Goal: Information Seeking & Learning: Learn about a topic

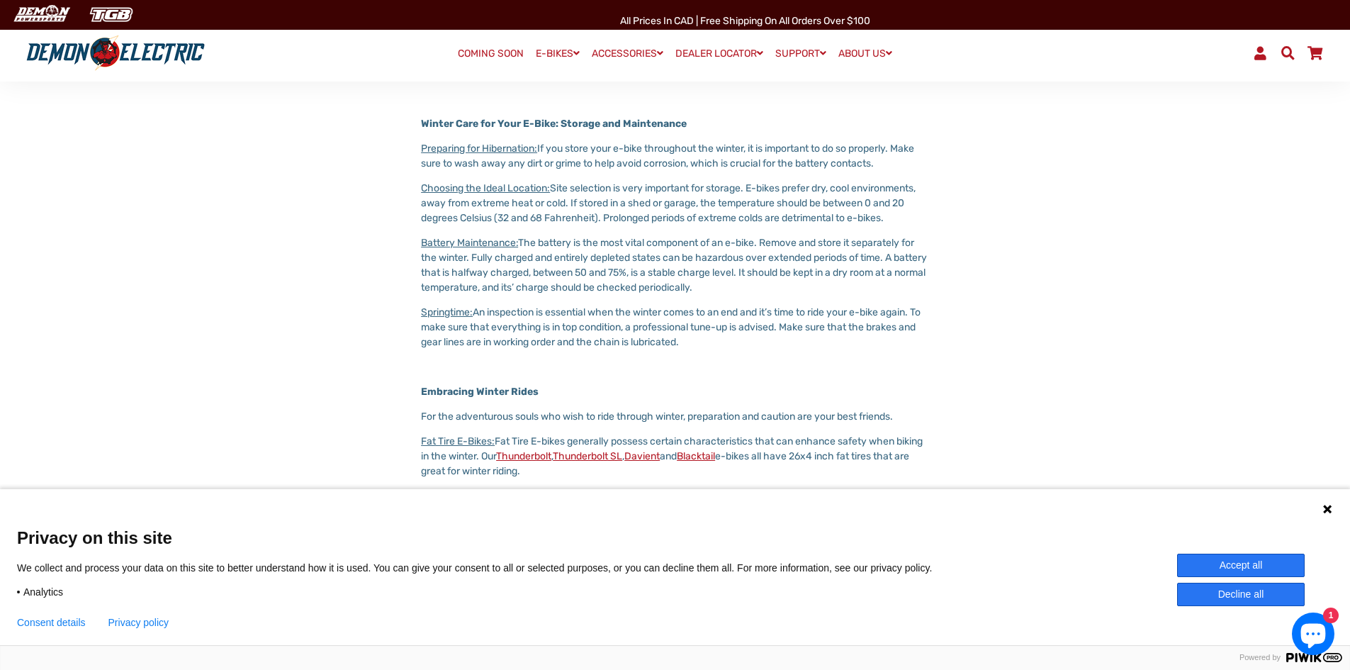
scroll to position [636, 0]
click at [470, 269] on p "Battery Maintenance: The battery is the most vital component of an e-bike. Remo…" at bounding box center [675, 265] width 508 height 60
drag, startPoint x: 524, startPoint y: 258, endPoint x: 759, endPoint y: 300, distance: 239.0
click at [759, 295] on p "Battery Maintenance: The battery is the most vital component of an e-bike. Remo…" at bounding box center [675, 265] width 508 height 60
click at [264, 296] on div "Share Share on Facebook Tweet Tweet on Twitter Pin it Pin on Pinterest Demon El…" at bounding box center [675, 599] width 1350 height 1360
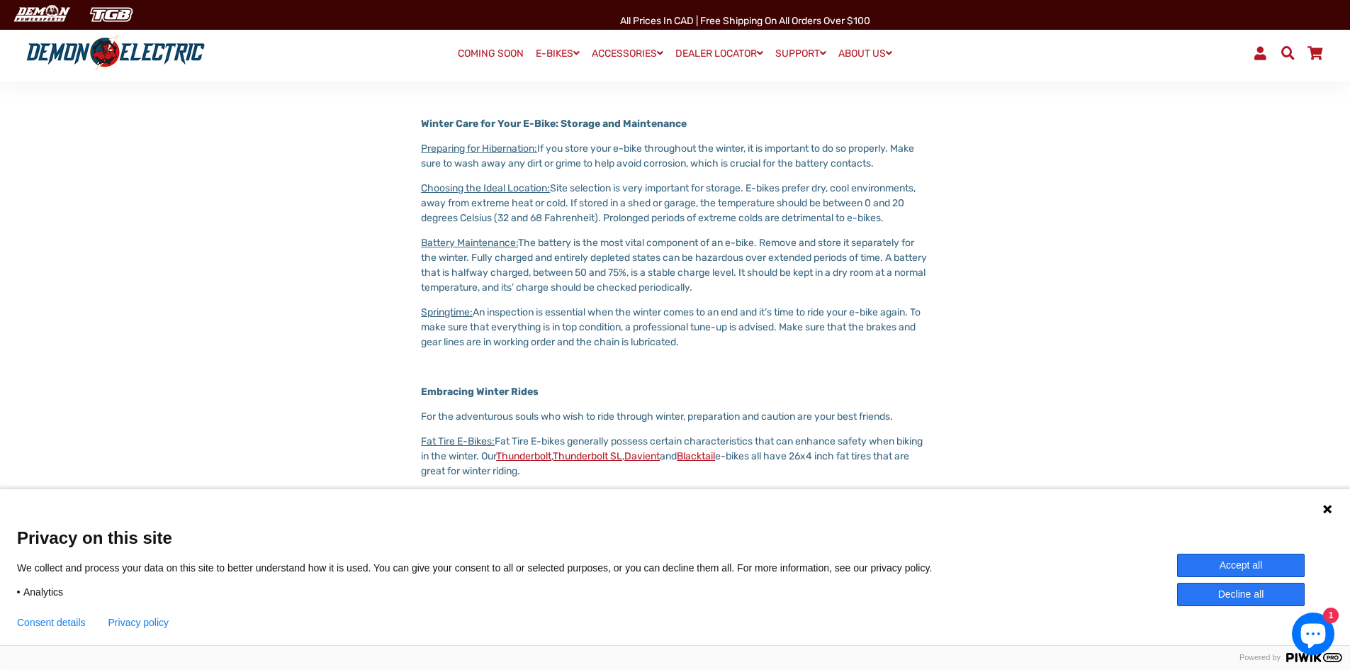
click at [345, 304] on div "Share Share on Facebook Tweet Tweet on Twitter Pin it Pin on Pinterest Demon El…" at bounding box center [664, 599] width 793 height 1275
click at [720, 270] on p "Battery Maintenance: The battery is the most vital component of an e-bike. Remo…" at bounding box center [675, 265] width 508 height 60
click at [711, 247] on div at bounding box center [711, 247] width 0 height 0
click at [860, 295] on p "Battery Maintenance: The battery is the most vital component of an e-bike. Remo…" at bounding box center [675, 265] width 508 height 60
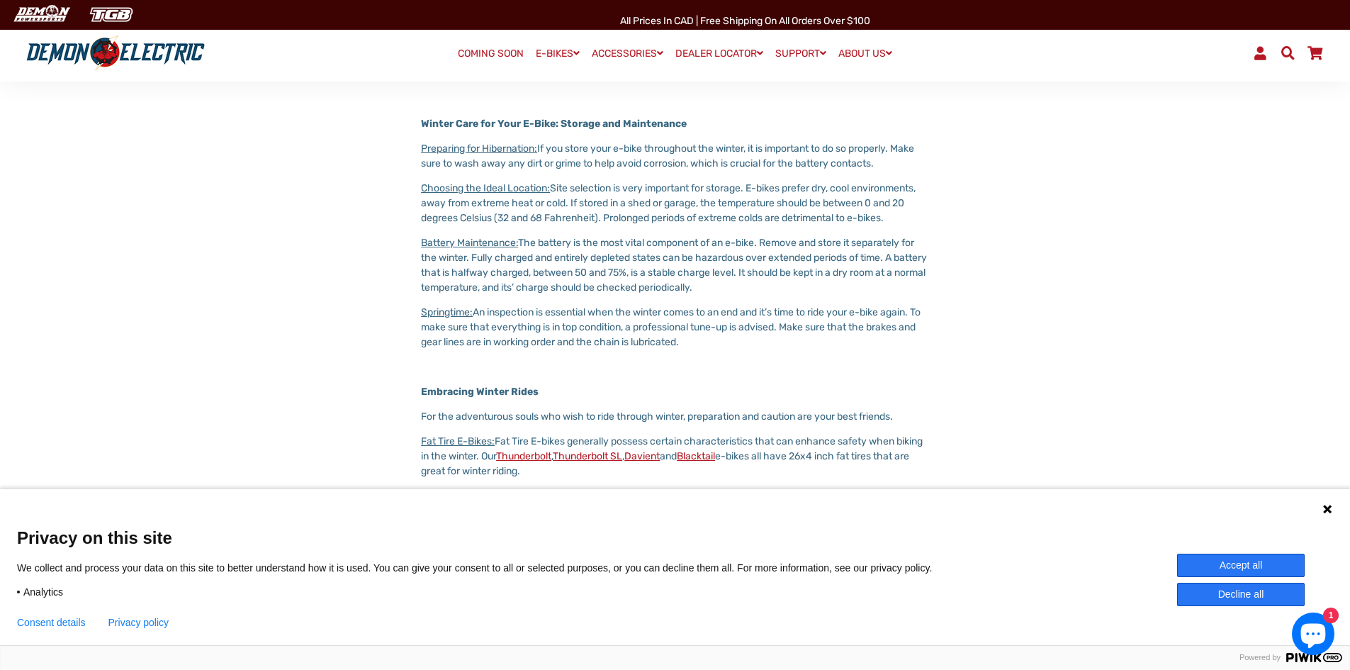
click at [791, 275] on p "Battery Maintenance: The battery is the most vital component of an e-bike. Remo…" at bounding box center [675, 265] width 508 height 60
click at [781, 279] on div at bounding box center [781, 279] width 0 height 0
click at [985, 305] on div "Share Share on Facebook Tweet Tweet on Twitter Pin it Pin on Pinterest Demon El…" at bounding box center [664, 599] width 793 height 1275
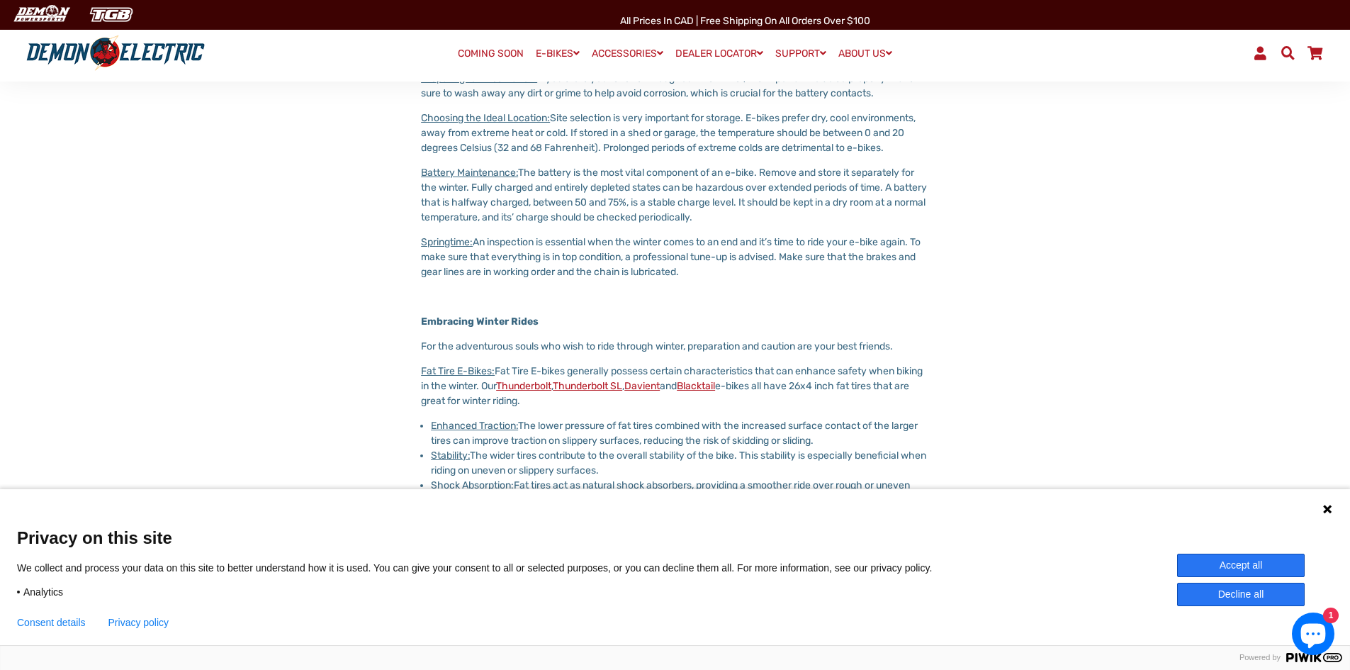
scroll to position [707, 0]
click at [565, 256] on p "Springtime: An inspection is essential when the winter comes to an end and it’s…" at bounding box center [675, 256] width 508 height 45
click at [556, 263] on div at bounding box center [556, 263] width 0 height 0
click at [735, 278] on p "Springtime: An inspection is essential when the winter comes to an end and it’s…" at bounding box center [675, 256] width 508 height 45
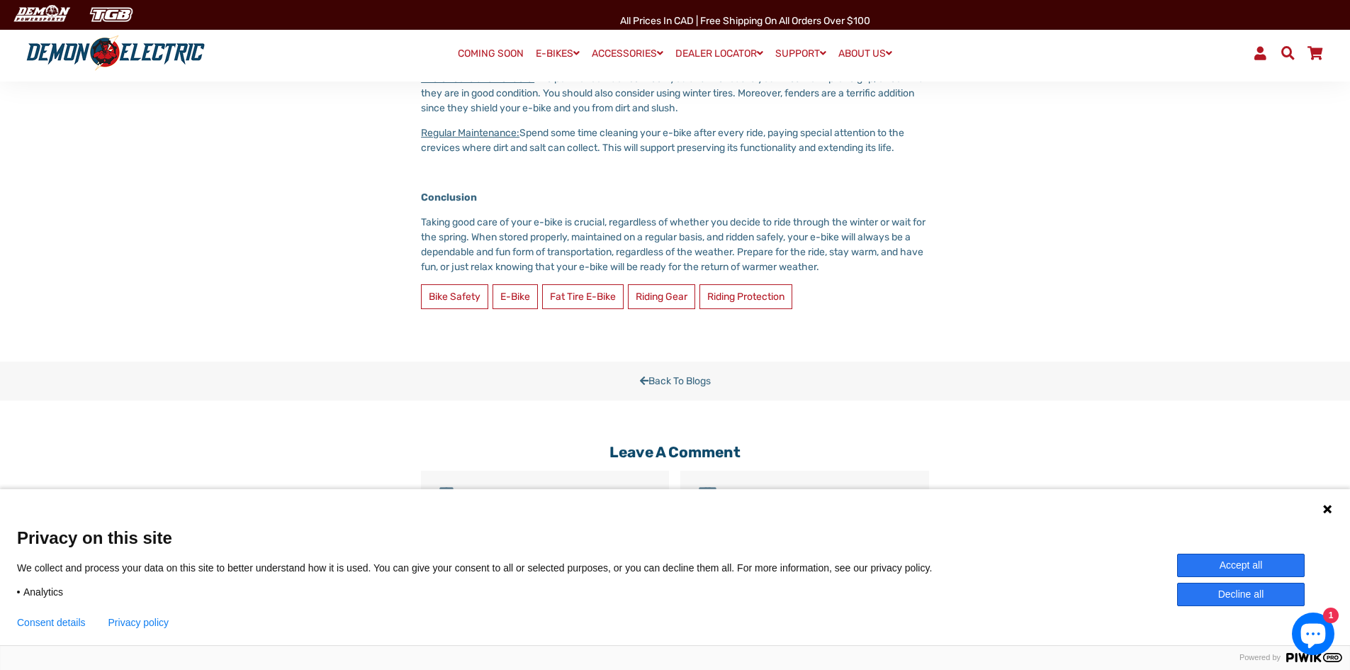
scroll to position [1555, 0]
